Goal: Information Seeking & Learning: Learn about a topic

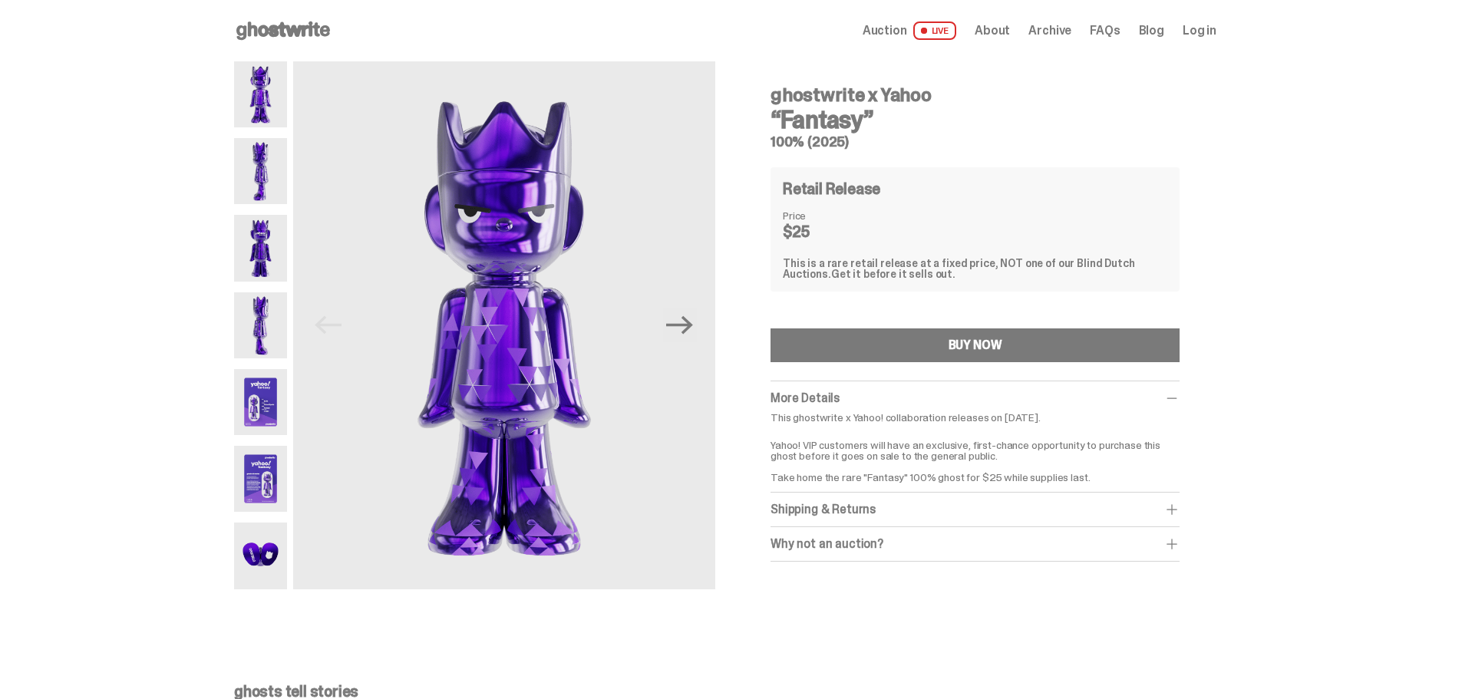
click at [263, 179] on img at bounding box center [260, 171] width 53 height 66
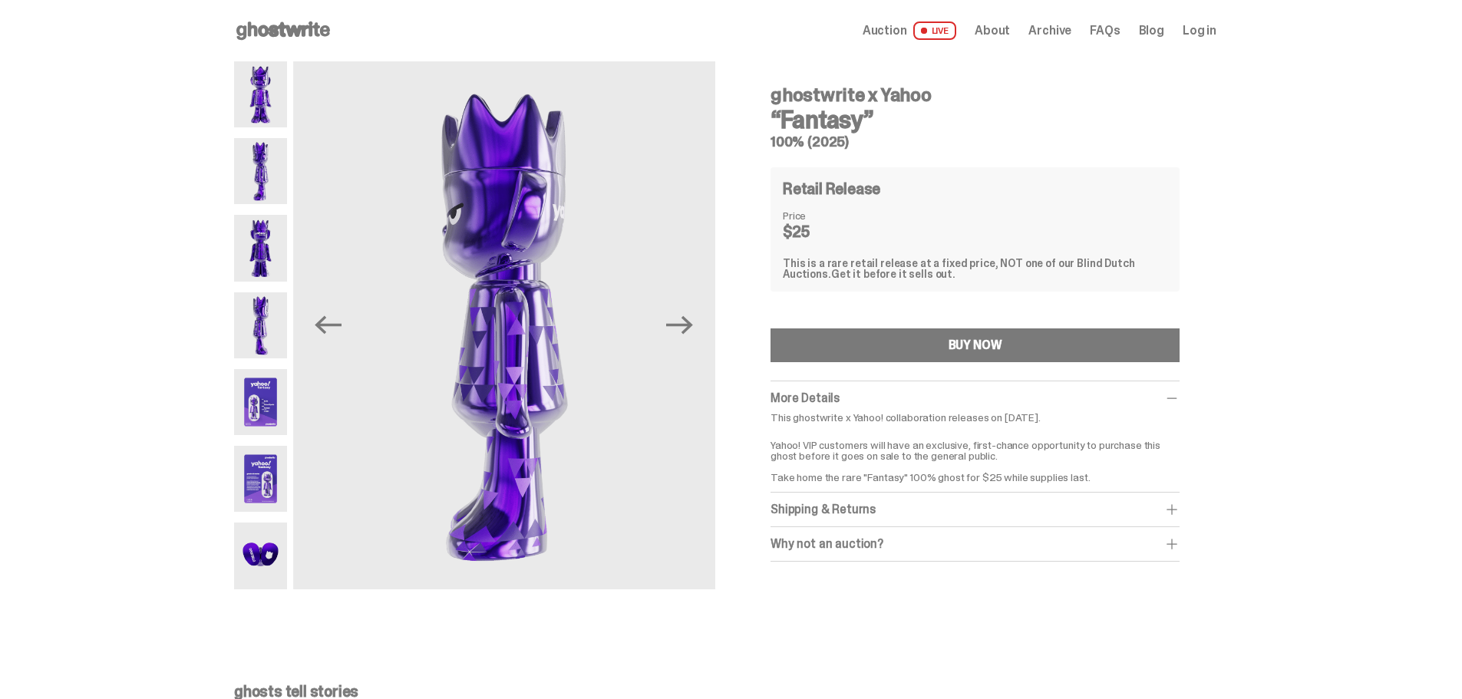
click at [270, 246] on img at bounding box center [260, 248] width 53 height 66
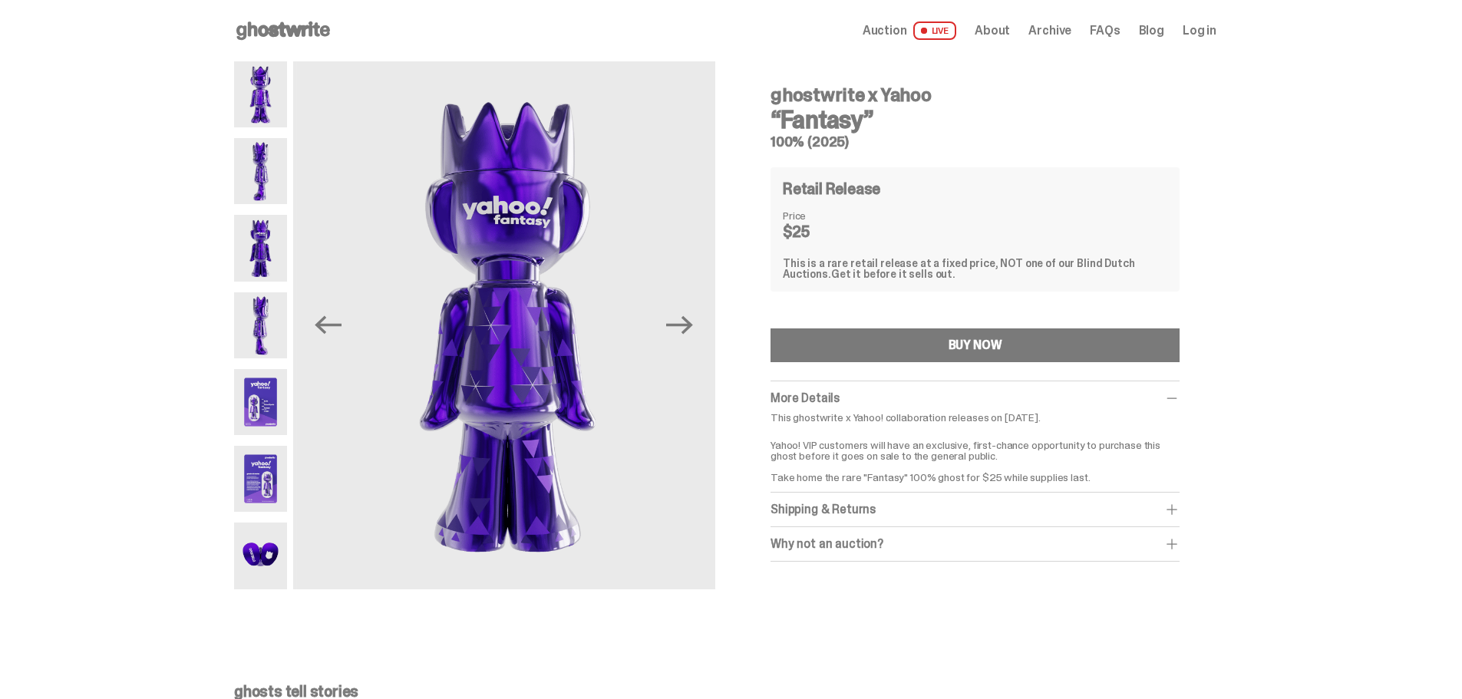
click at [262, 328] on img at bounding box center [260, 325] width 53 height 66
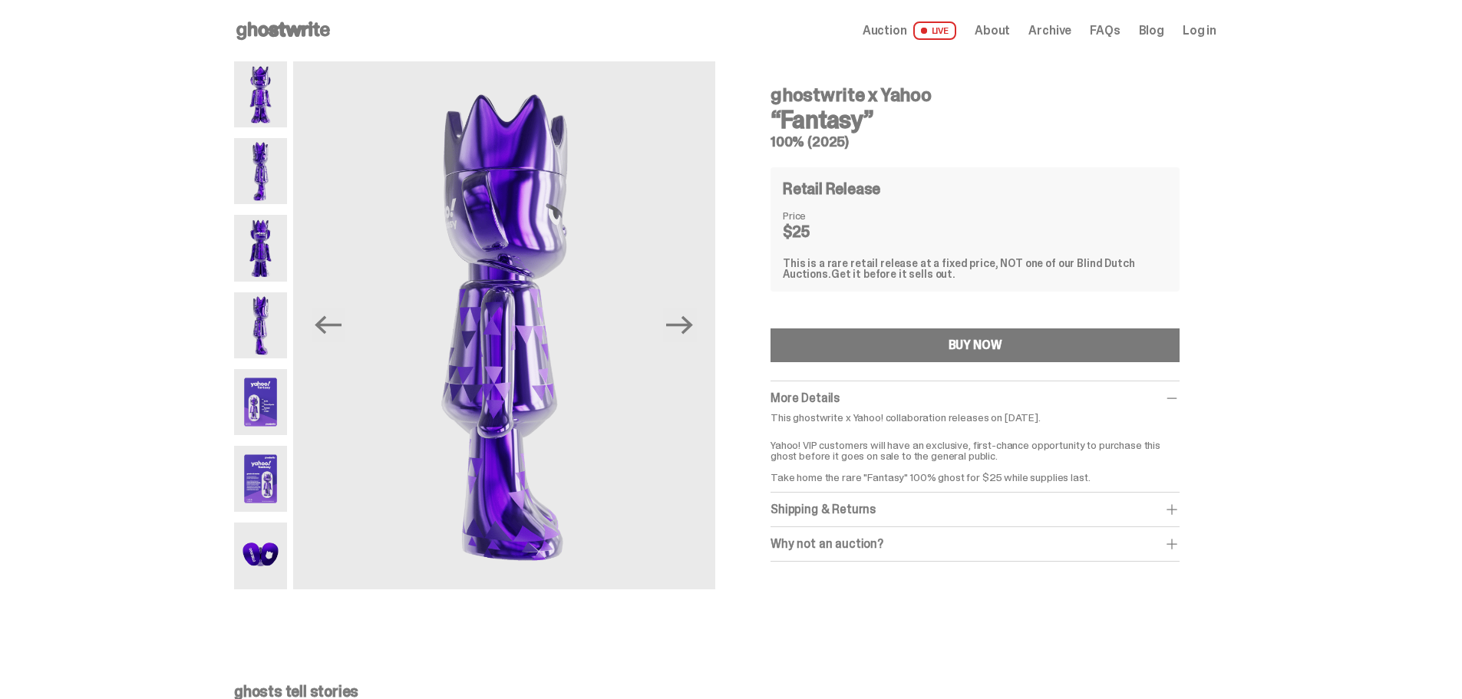
click at [262, 401] on img at bounding box center [260, 402] width 53 height 66
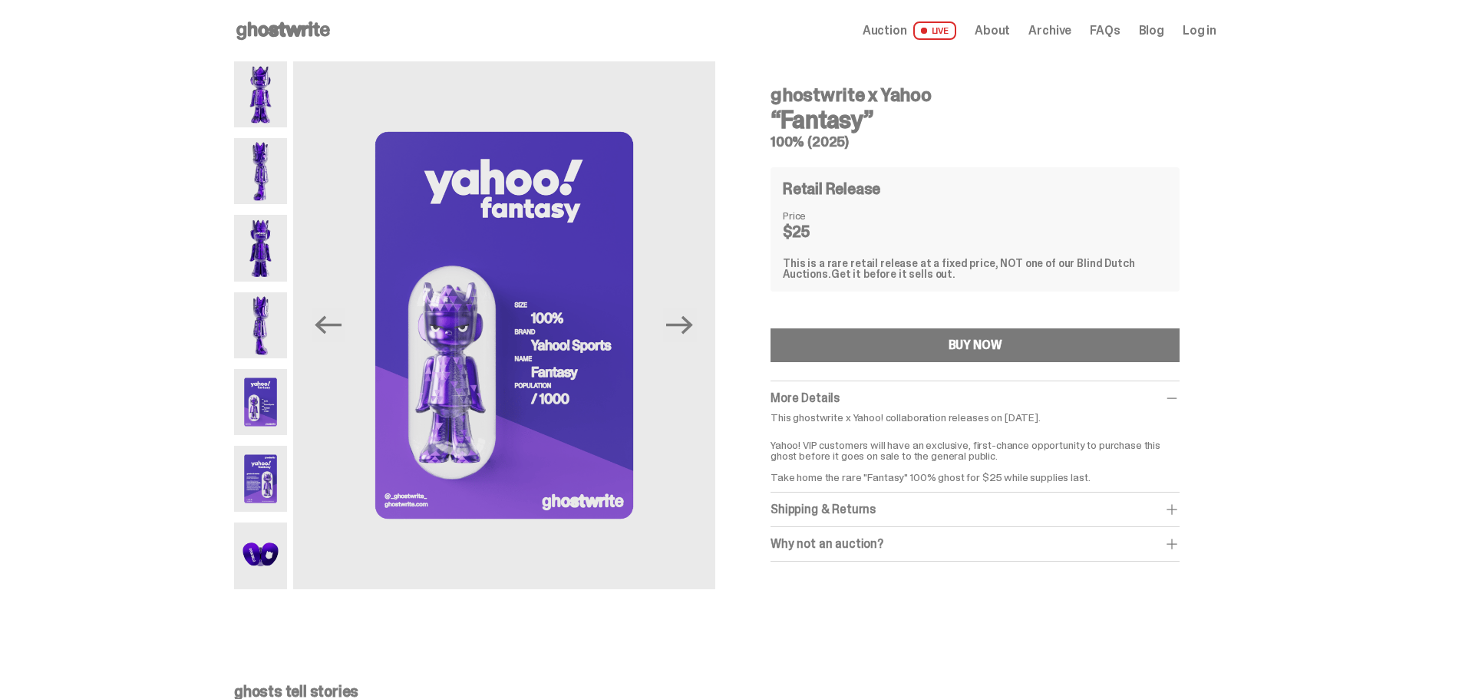
click at [259, 478] on img at bounding box center [260, 479] width 53 height 66
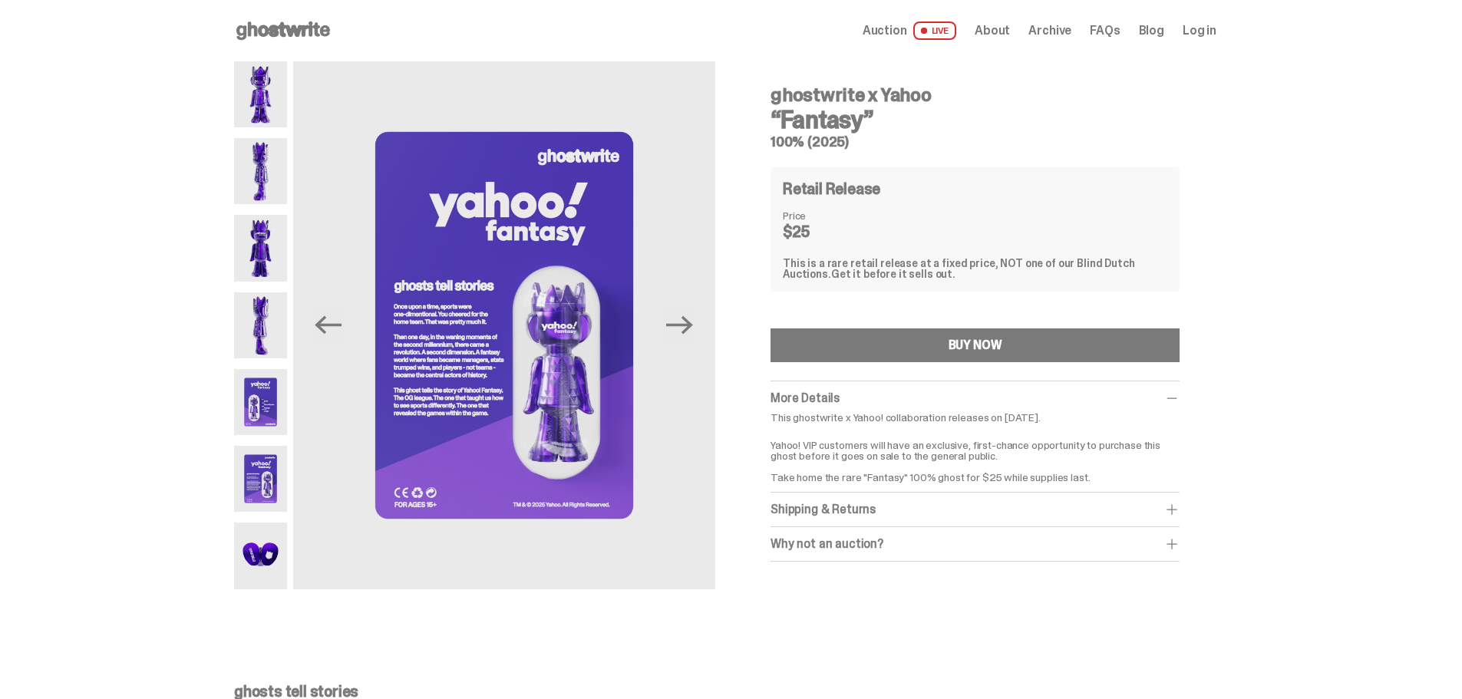
click at [270, 552] on img at bounding box center [260, 556] width 53 height 66
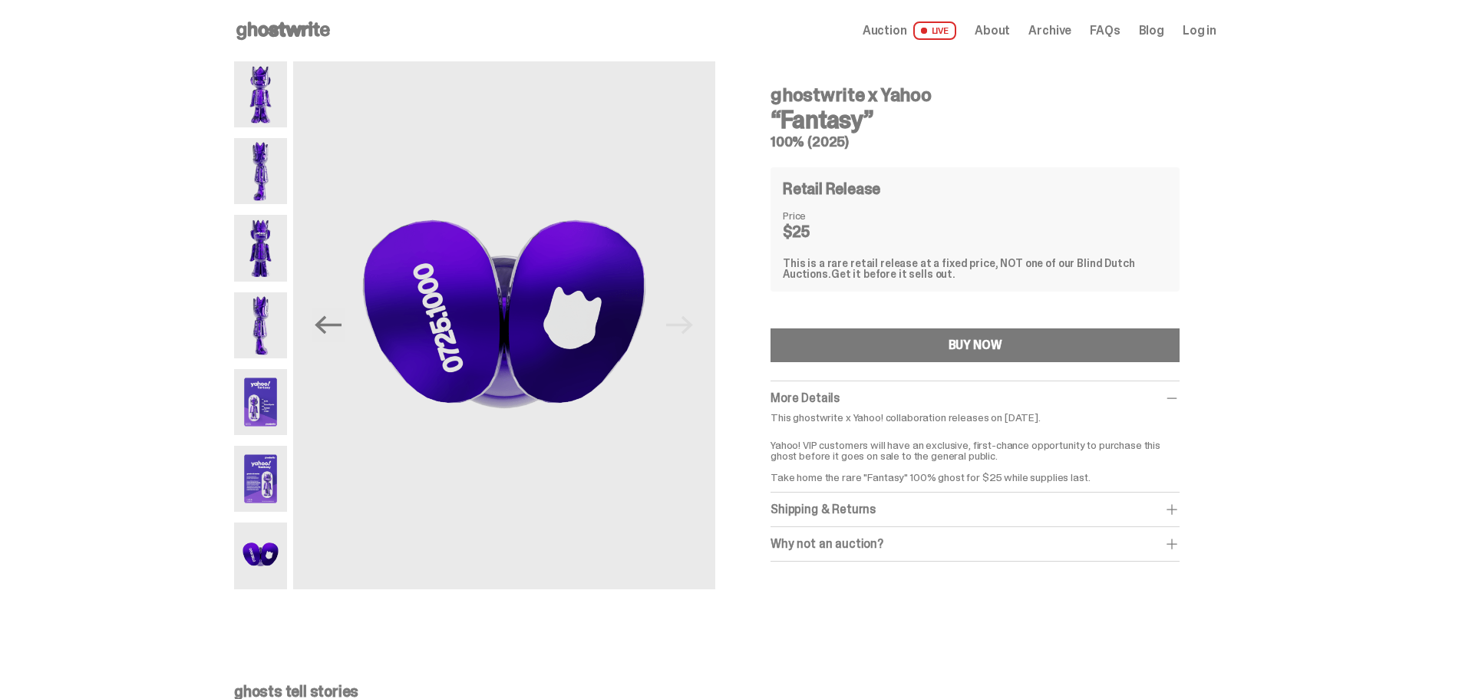
click at [893, 28] on span "Auction" at bounding box center [884, 31] width 45 height 12
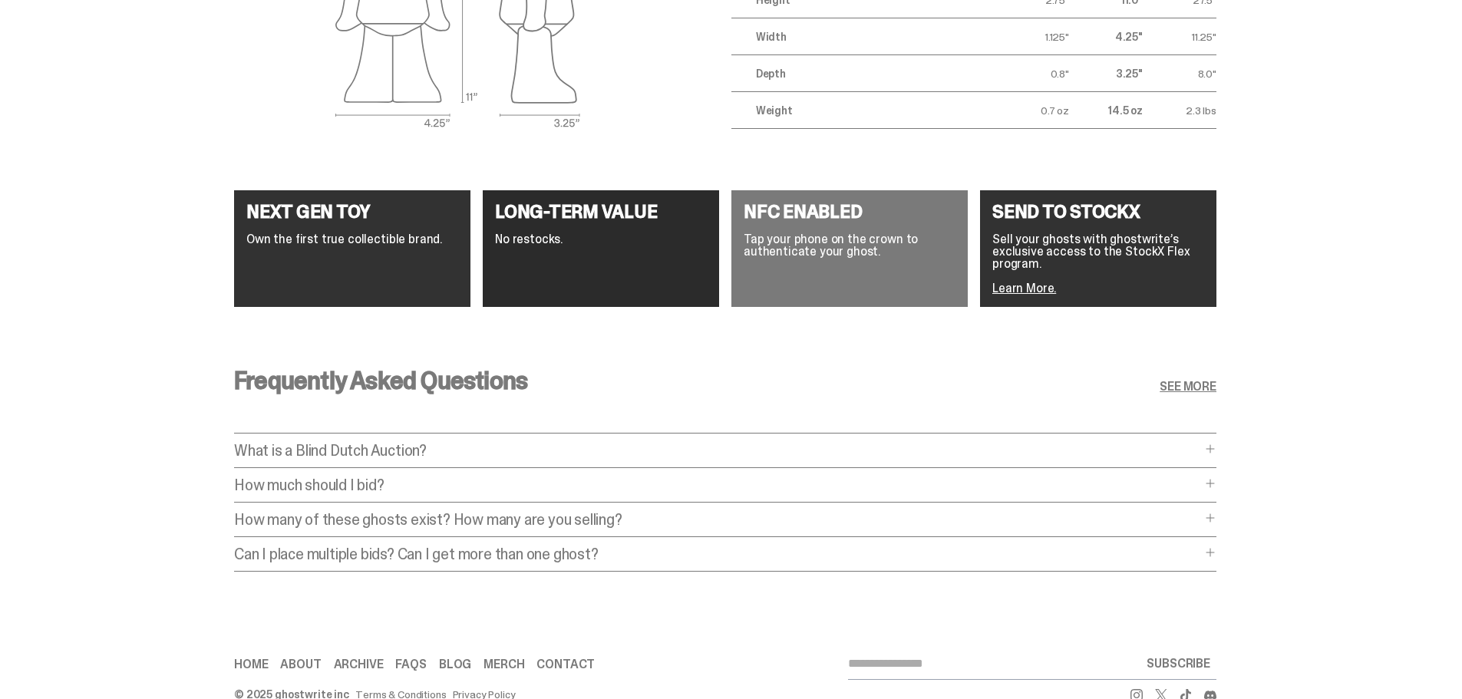
scroll to position [2148, 0]
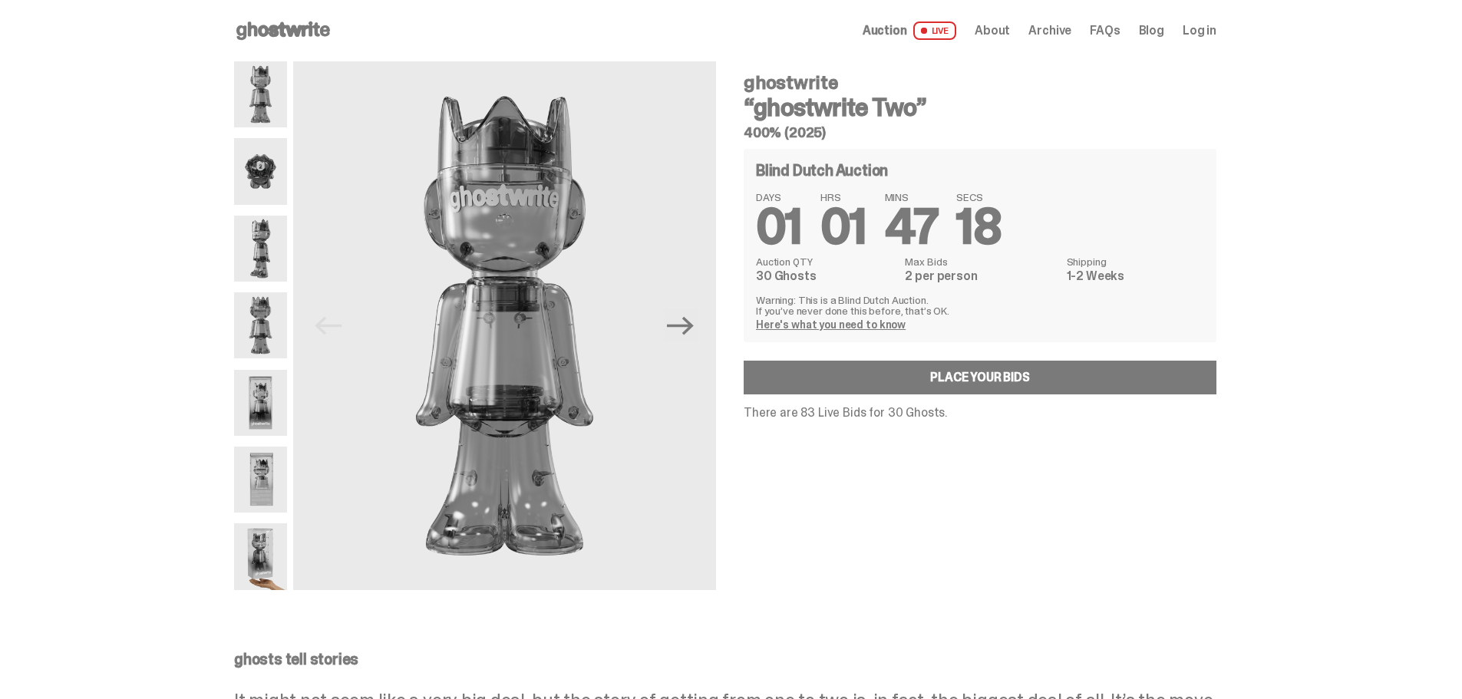
scroll to position [2101, 0]
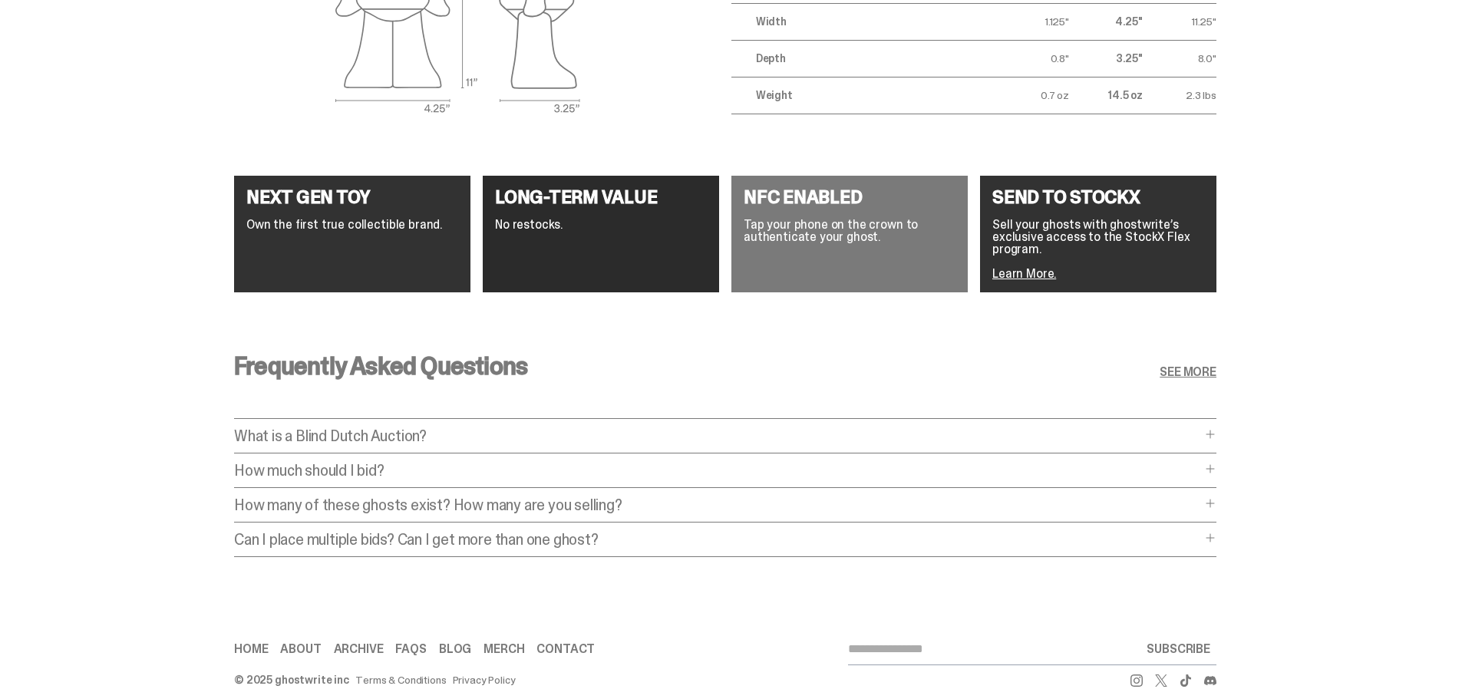
click at [490, 497] on p "How many of these ghosts exist? How many are you selling?" at bounding box center [717, 504] width 967 height 15
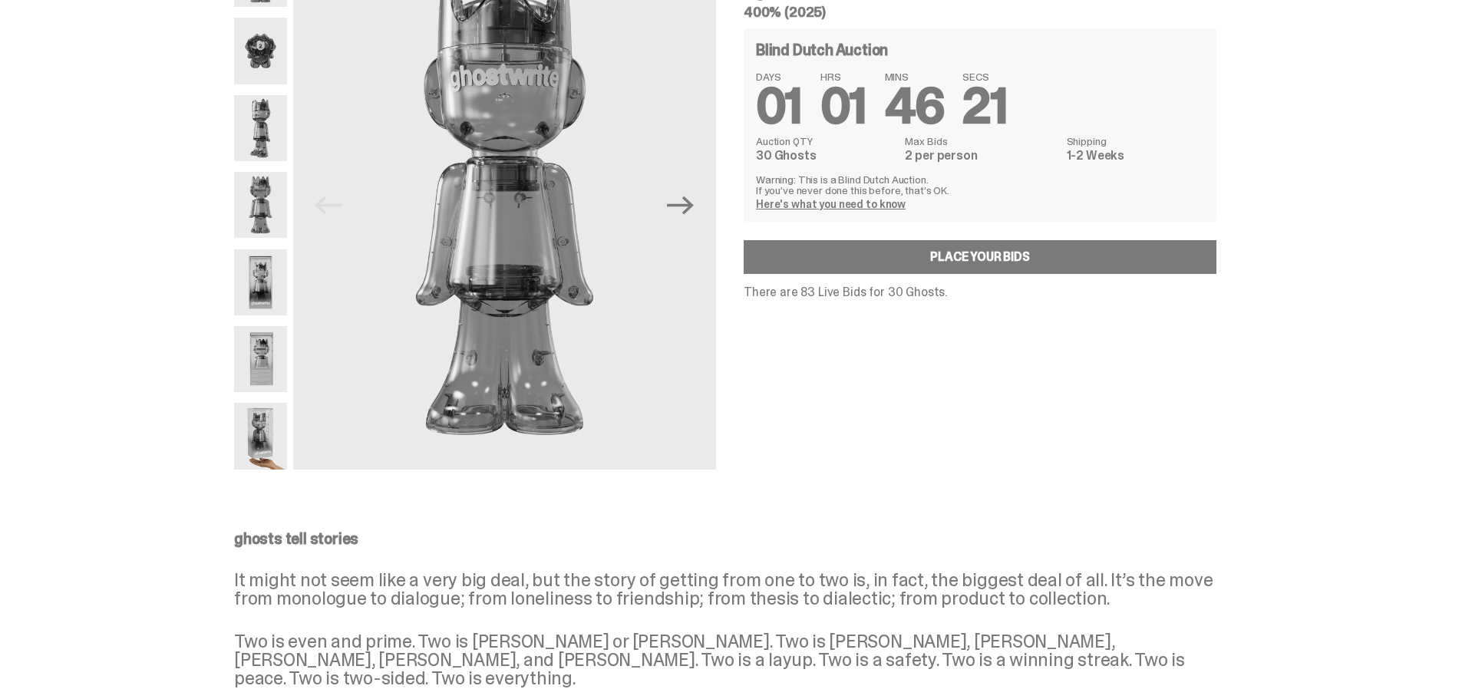
scroll to position [0, 0]
